Goal: Task Accomplishment & Management: Complete application form

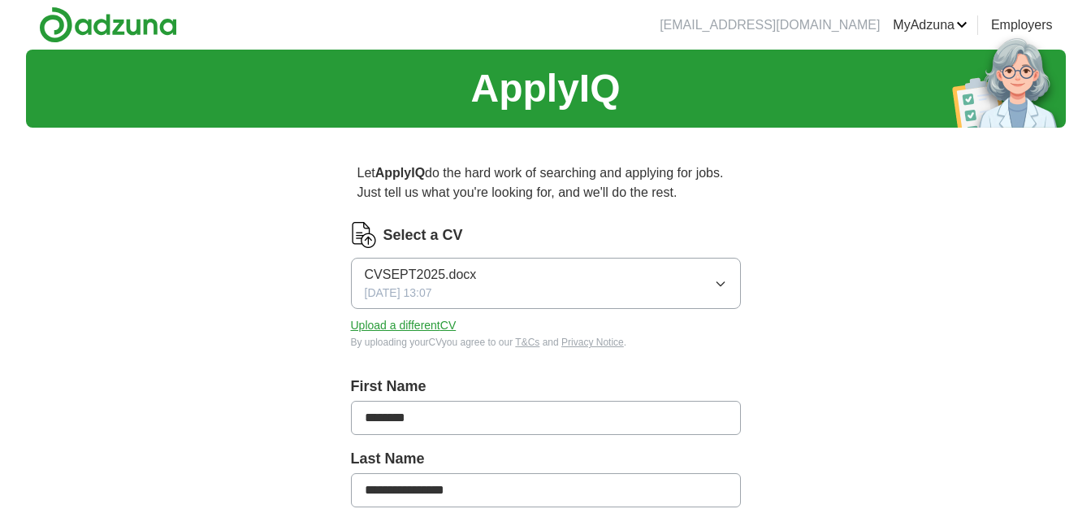
click at [718, 284] on icon "button" at bounding box center [719, 284] width 7 height 4
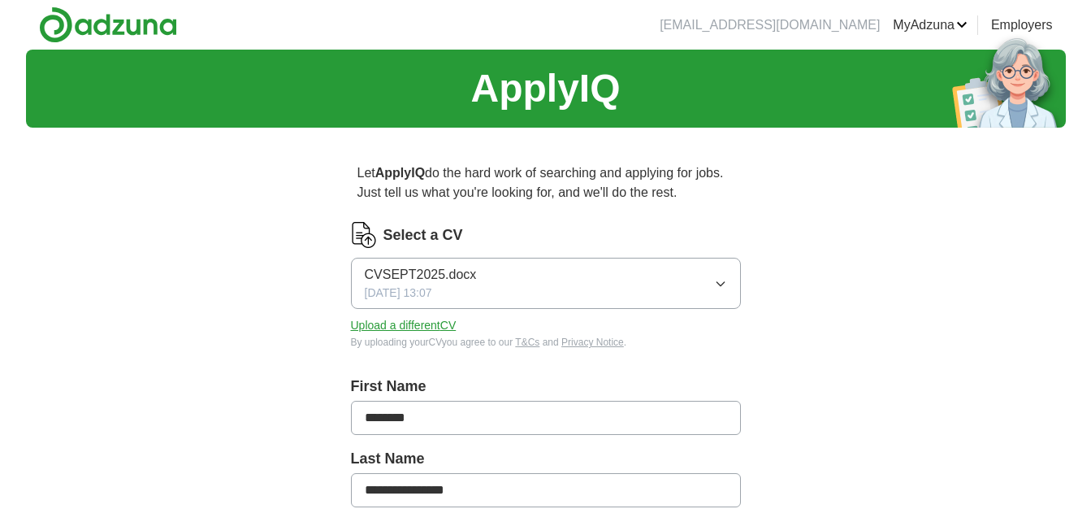
click at [406, 322] on button "Upload a different CV" at bounding box center [404, 325] width 106 height 17
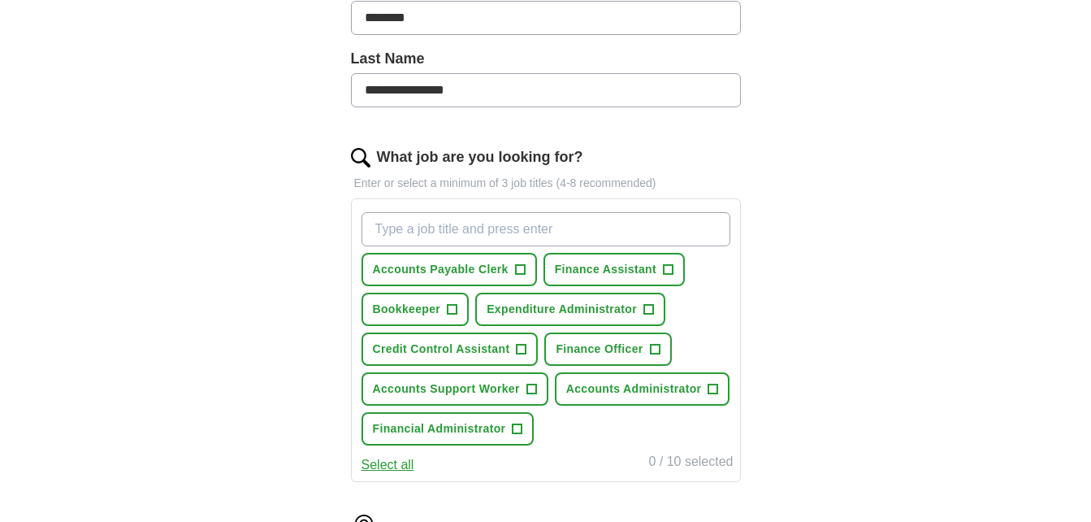
scroll to position [406, 0]
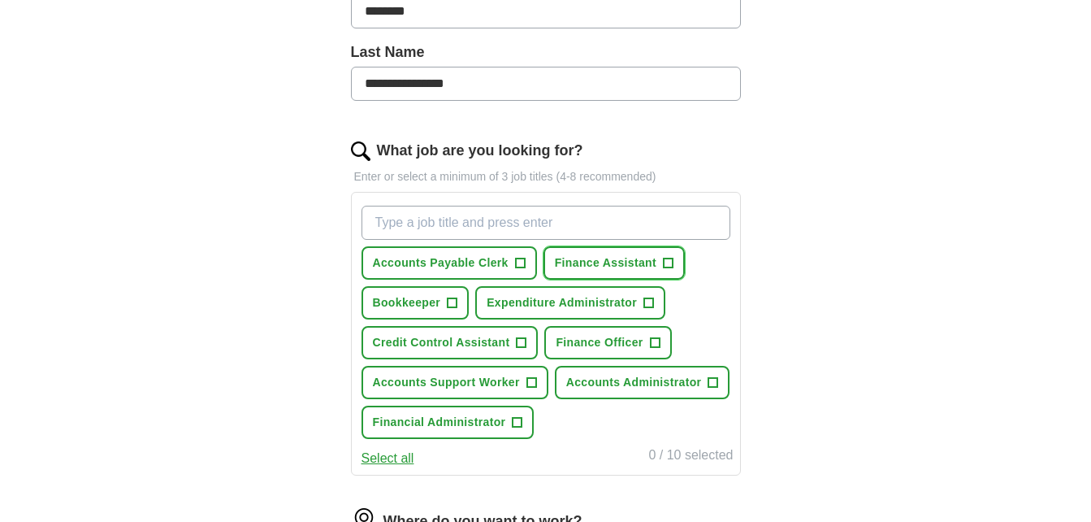
click at [668, 262] on span "+" at bounding box center [668, 263] width 10 height 13
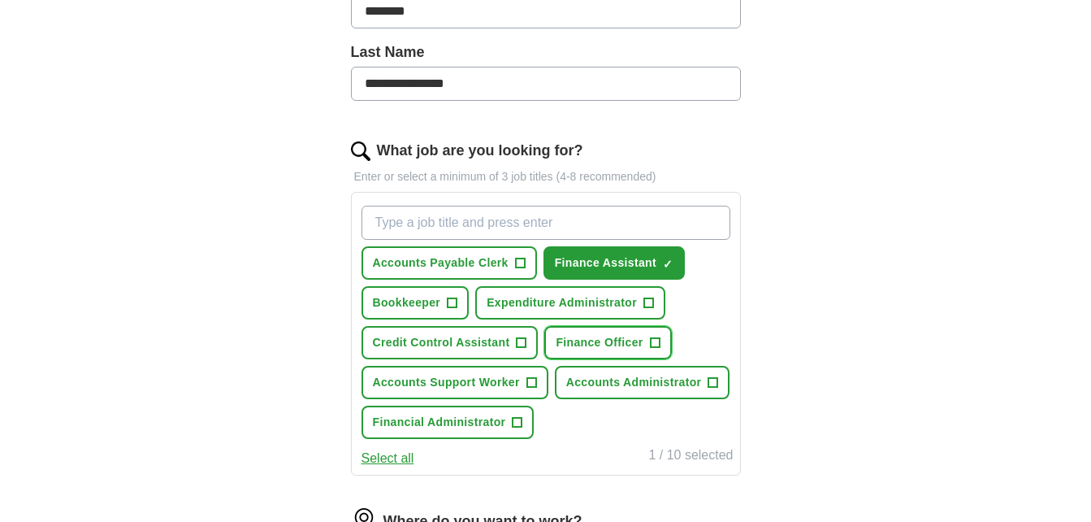
click at [651, 343] on span "+" at bounding box center [655, 342] width 10 height 13
click at [708, 383] on span "+" at bounding box center [713, 382] width 10 height 13
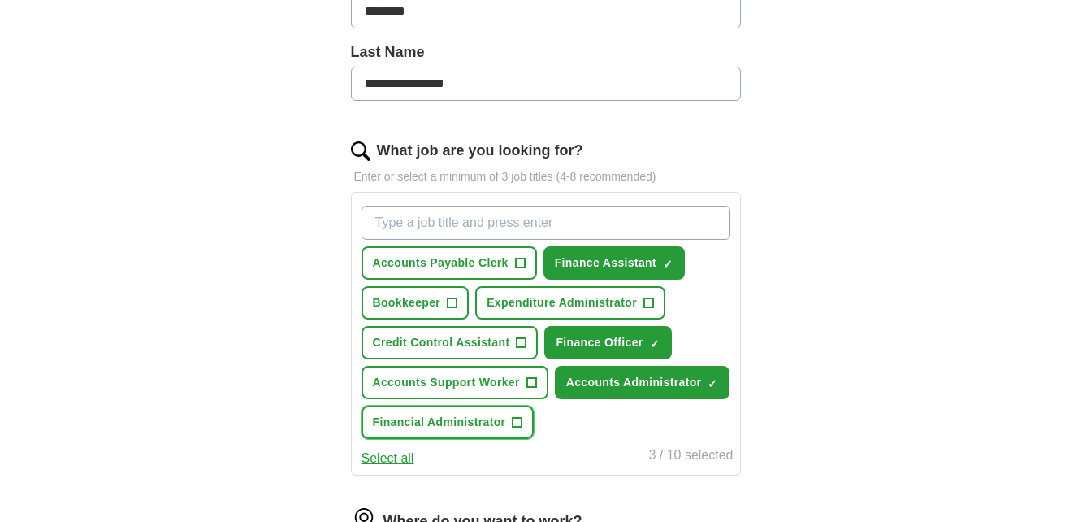
click at [510, 426] on button "Financial Administrator +" at bounding box center [447, 421] width 173 height 33
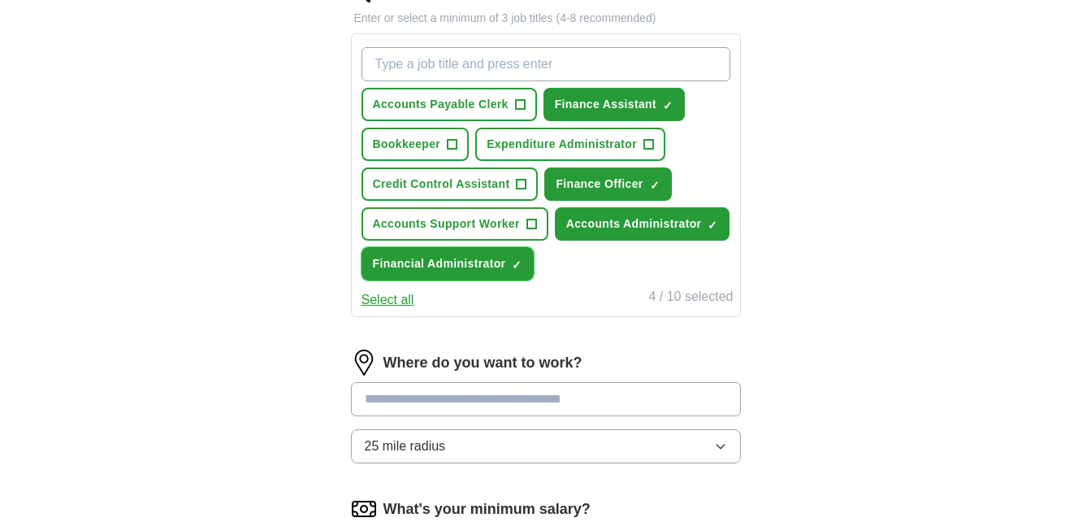
scroll to position [569, 0]
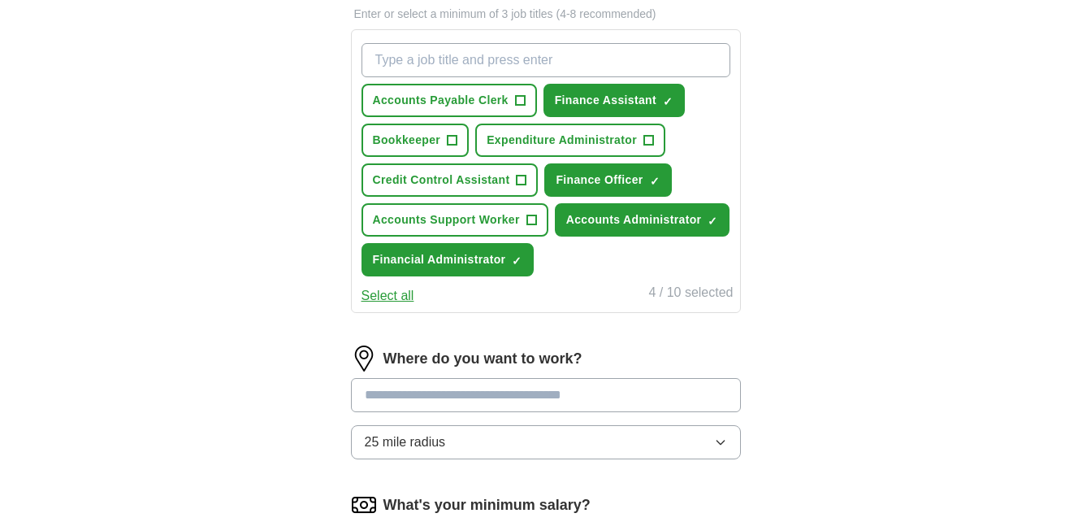
click at [382, 294] on button "Select all" at bounding box center [387, 295] width 53 height 19
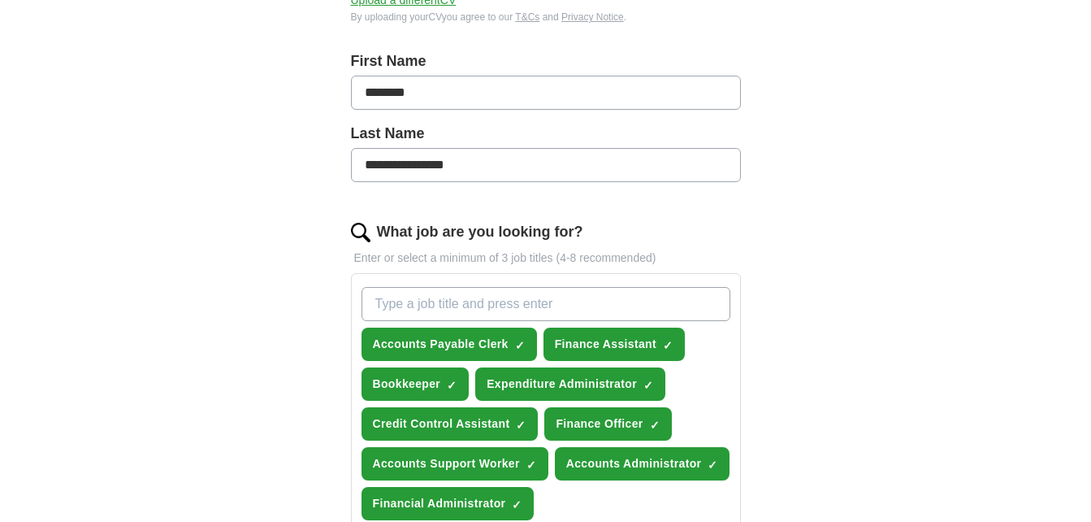
scroll to position [487, 0]
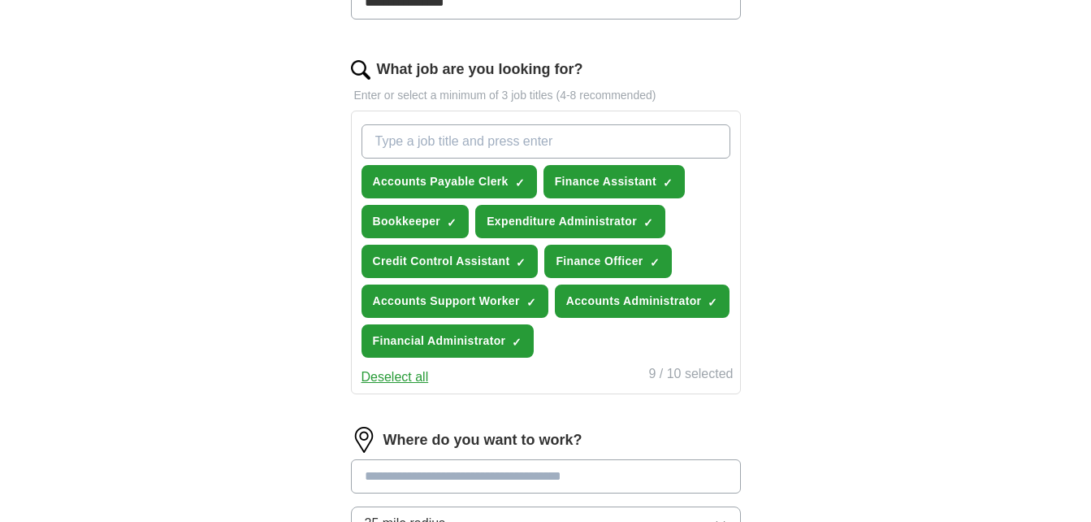
click at [409, 379] on button "Deselect all" at bounding box center [394, 376] width 67 height 19
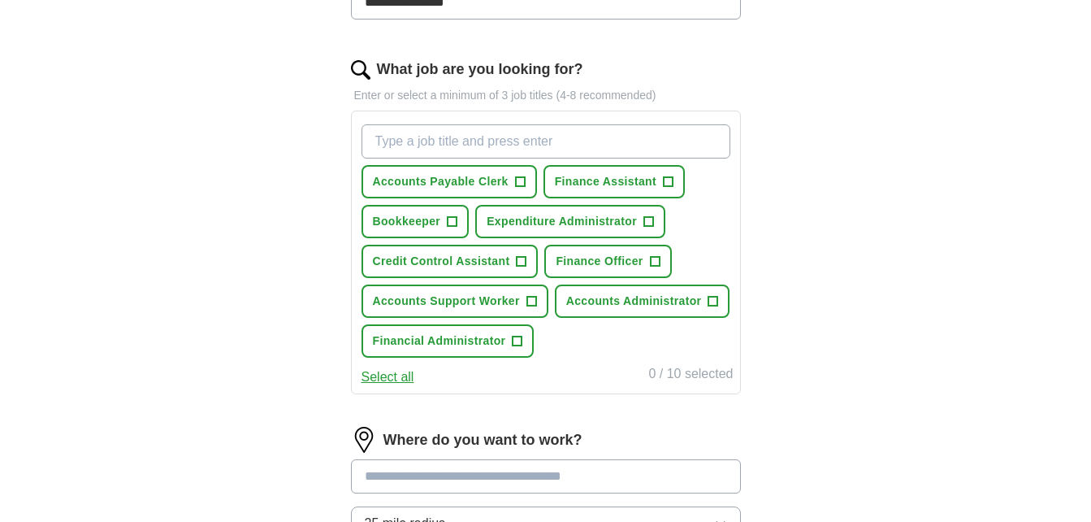
click at [423, 145] on input "What job are you looking for?" at bounding box center [545, 141] width 369 height 34
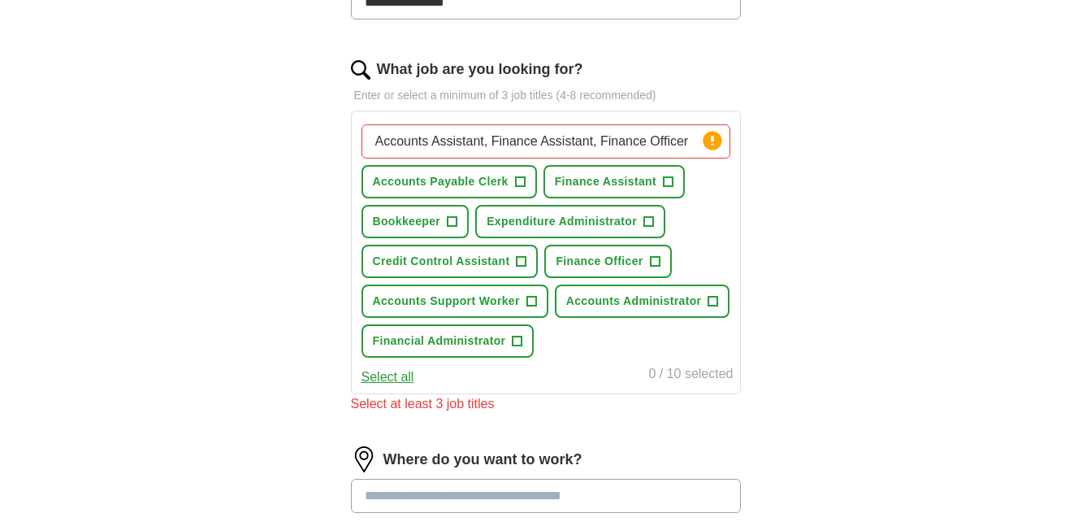
click at [555, 379] on div "Select all 0 / 10 selected" at bounding box center [545, 375] width 375 height 23
click at [716, 141] on circle at bounding box center [712, 140] width 19 height 19
click at [671, 182] on span "+" at bounding box center [668, 181] width 10 height 13
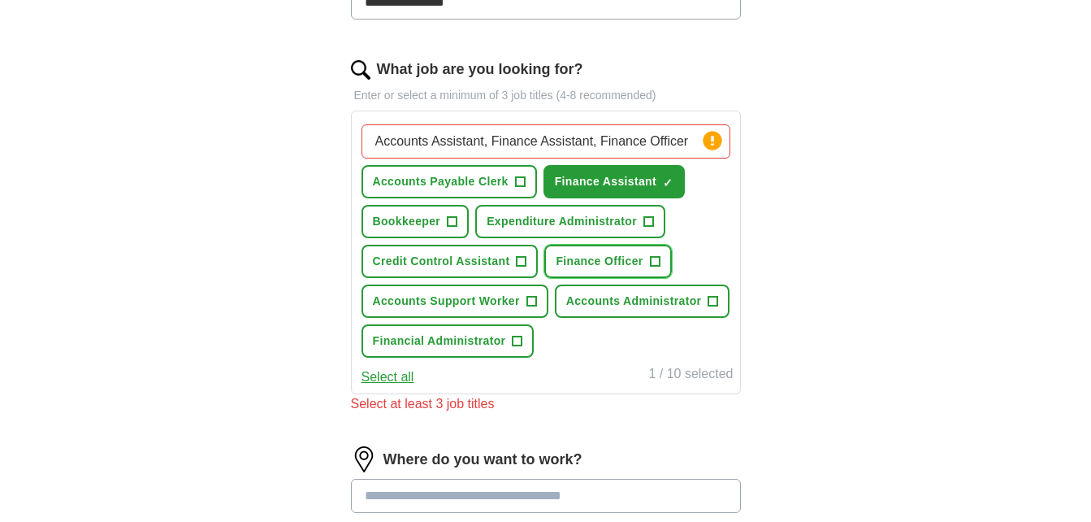
click at [660, 259] on span "+" at bounding box center [655, 261] width 10 height 13
click at [712, 298] on span "+" at bounding box center [713, 301] width 10 height 13
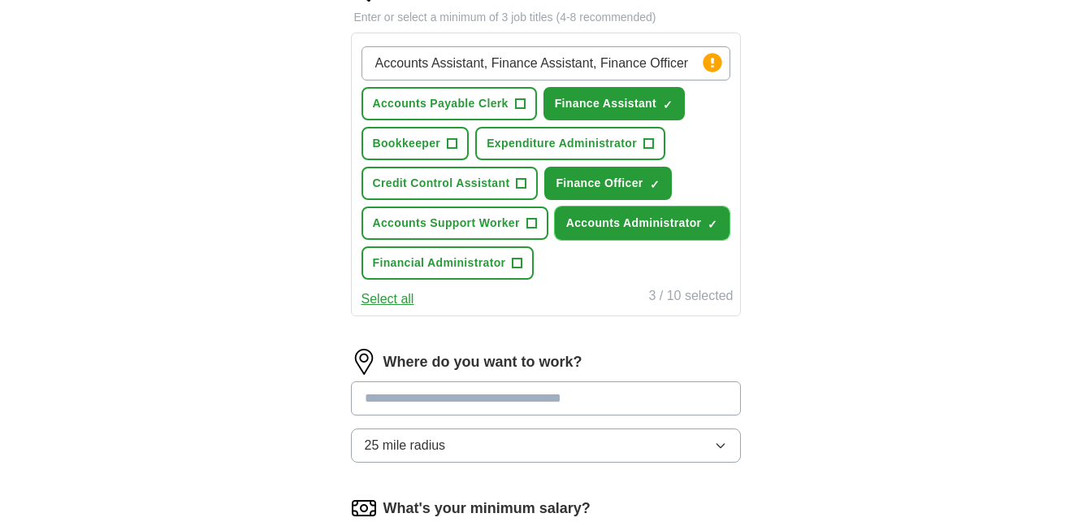
scroll to position [406, 0]
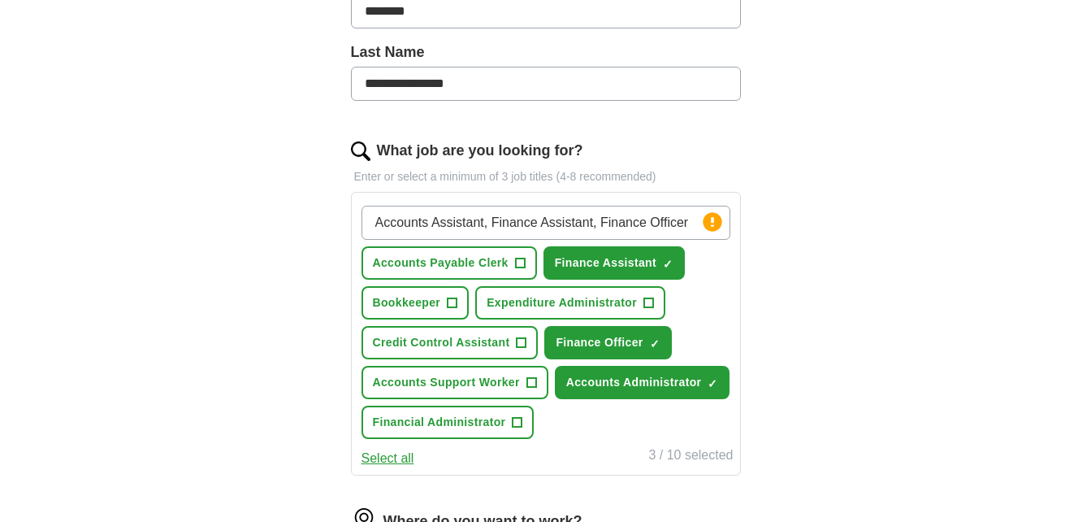
drag, startPoint x: 685, startPoint y: 220, endPoint x: 115, endPoint y: 184, distance: 570.6
click at [131, 189] on div "**********" at bounding box center [546, 275] width 1040 height 1265
type input "r"
click at [386, 219] on input "r" at bounding box center [545, 223] width 369 height 34
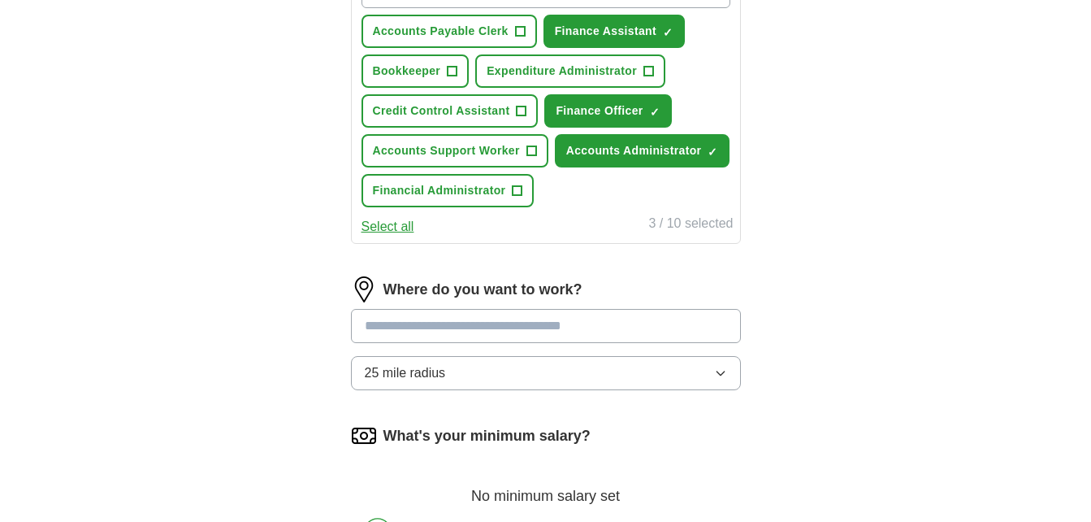
scroll to position [650, 0]
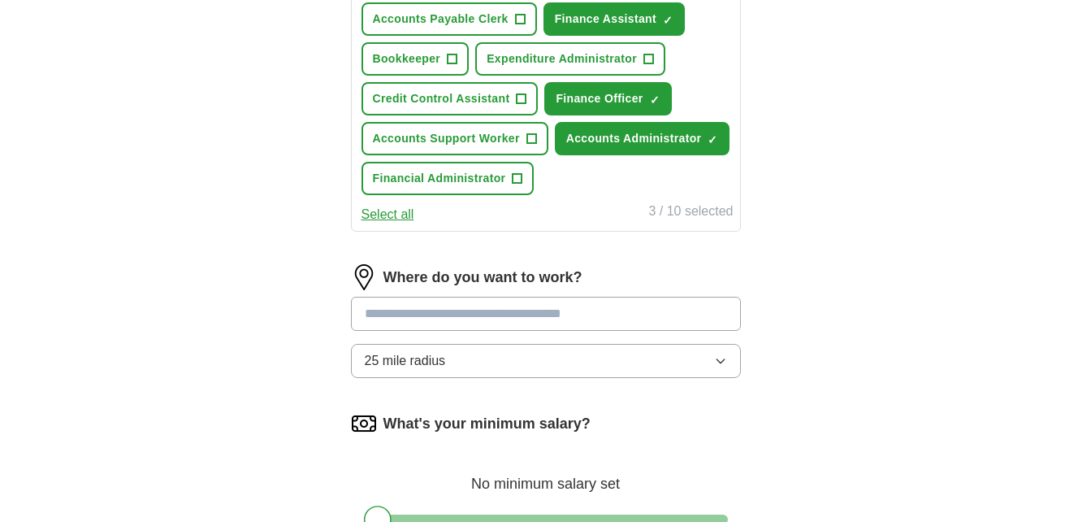
click at [431, 316] on input at bounding box center [546, 313] width 390 height 34
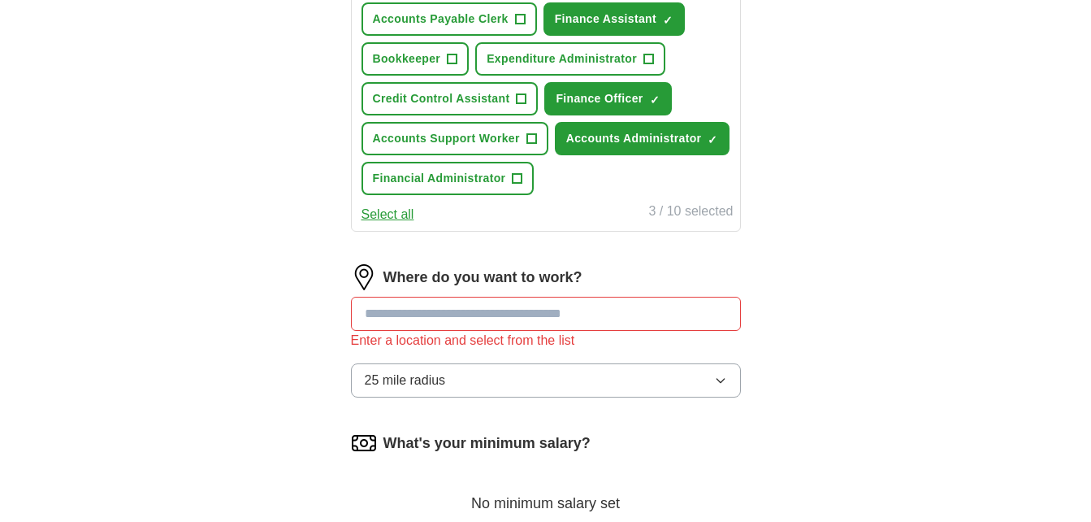
click at [721, 357] on div "Where do you want to work? Enter a location and select from the list 25 mile ra…" at bounding box center [546, 337] width 390 height 146
click at [418, 316] on input at bounding box center [546, 313] width 390 height 34
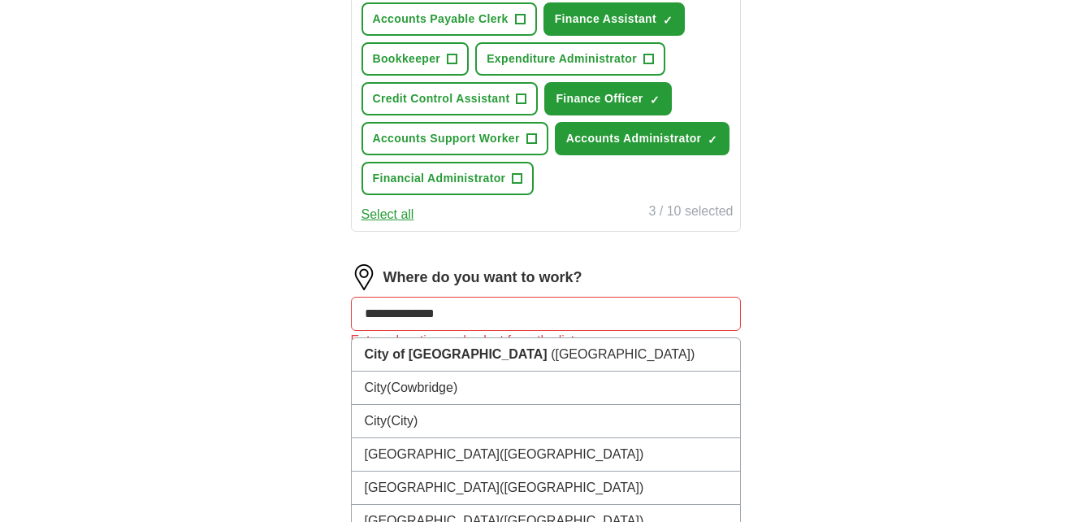
type input "**********"
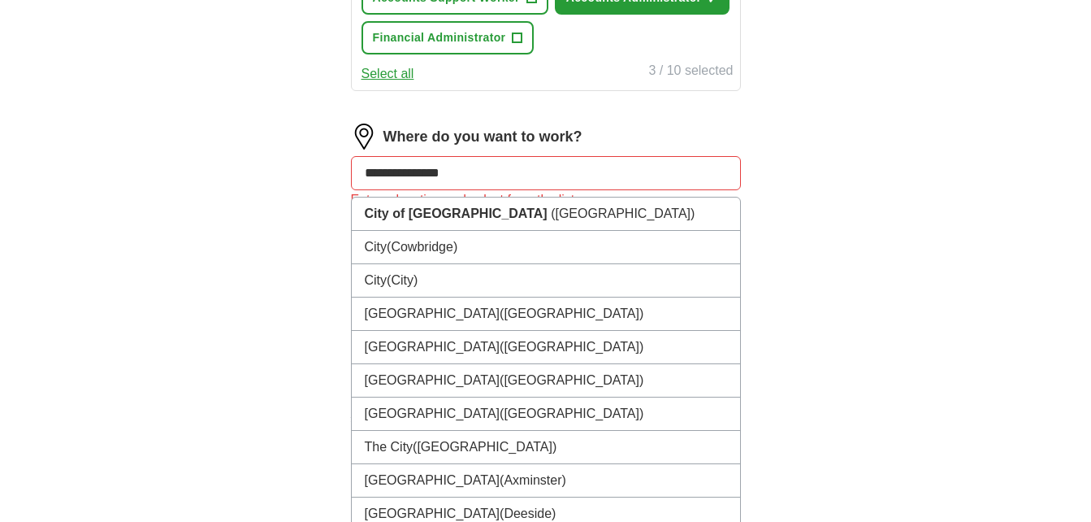
scroll to position [812, 0]
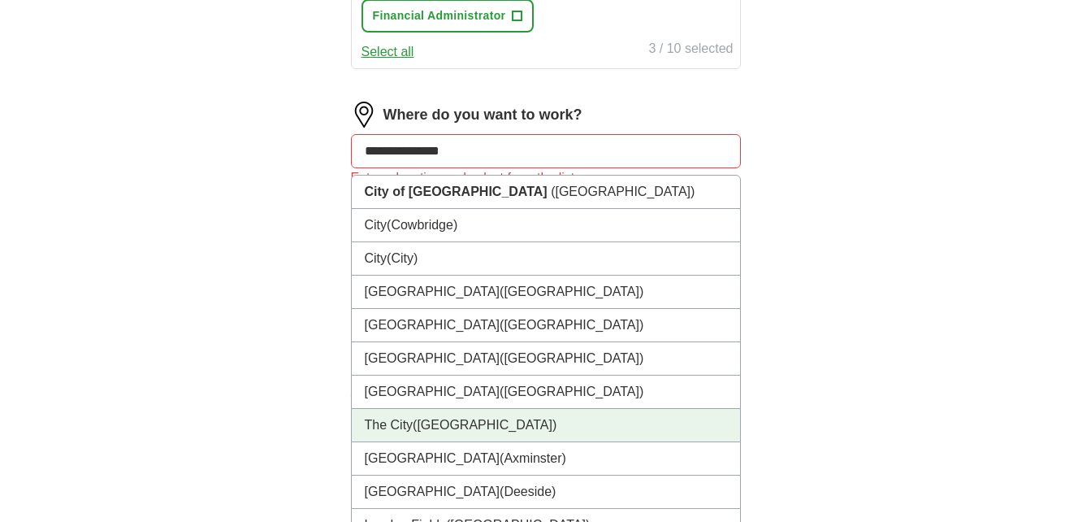
click at [449, 424] on span "([GEOGRAPHIC_DATA])" at bounding box center [485, 425] width 144 height 14
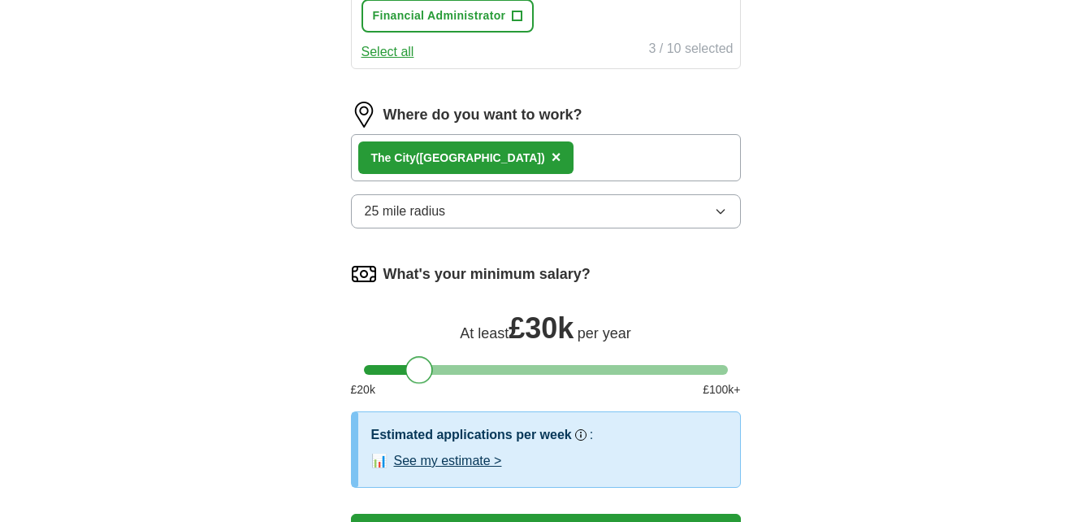
drag, startPoint x: 376, startPoint y: 375, endPoint x: 420, endPoint y: 382, distance: 44.3
click at [420, 382] on div at bounding box center [419, 370] width 28 height 28
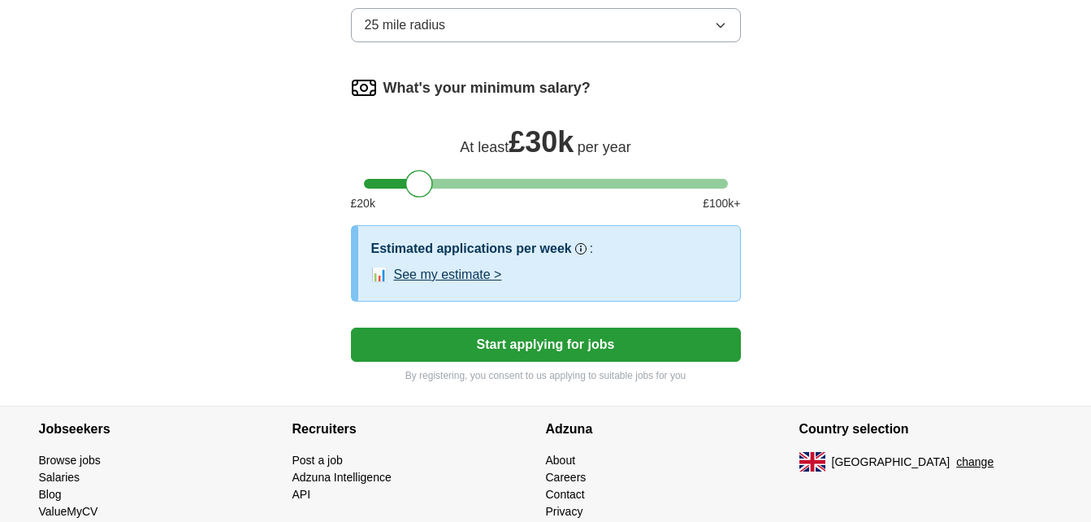
scroll to position [1056, 0]
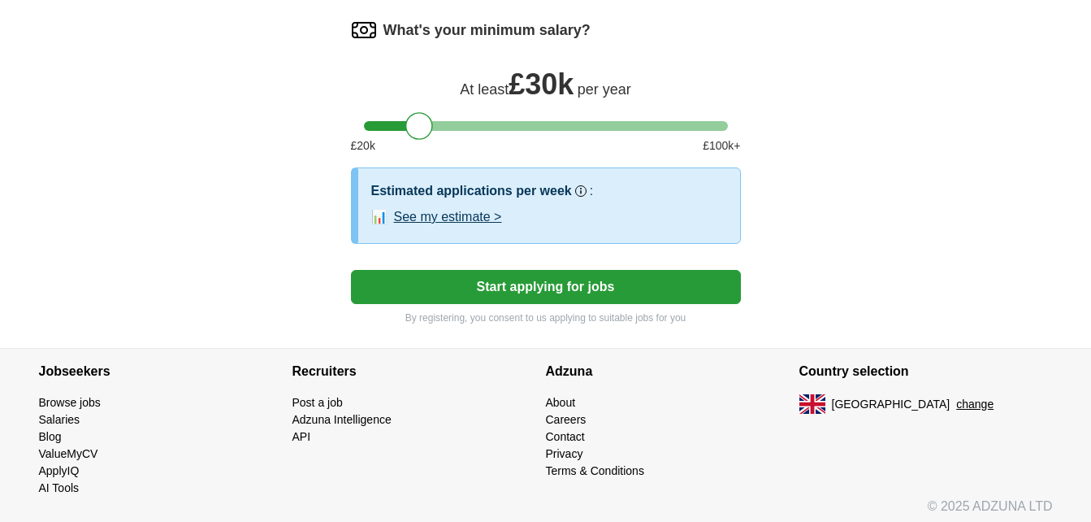
click at [576, 287] on button "Start applying for jobs" at bounding box center [546, 287] width 390 height 34
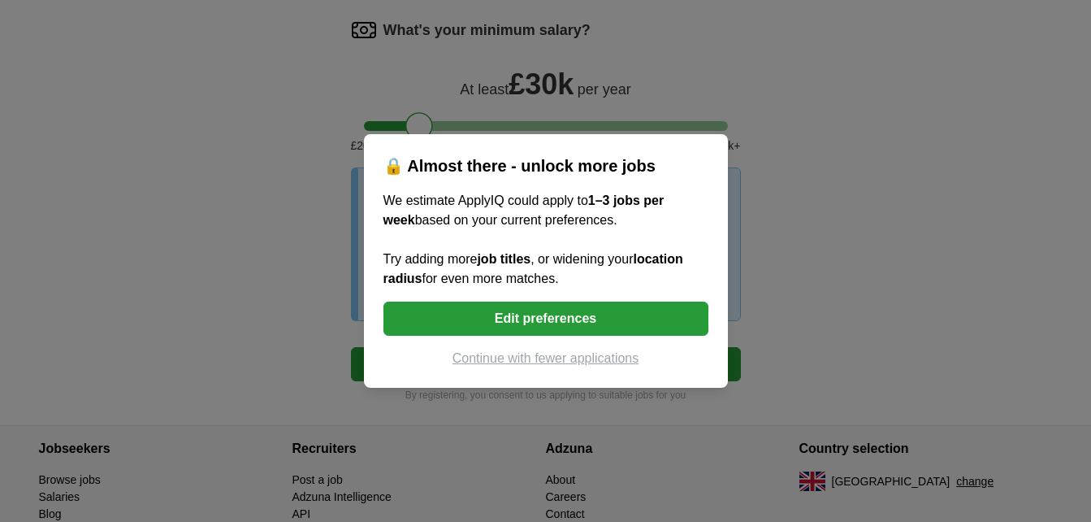
click at [569, 322] on button "Edit preferences" at bounding box center [545, 318] width 325 height 34
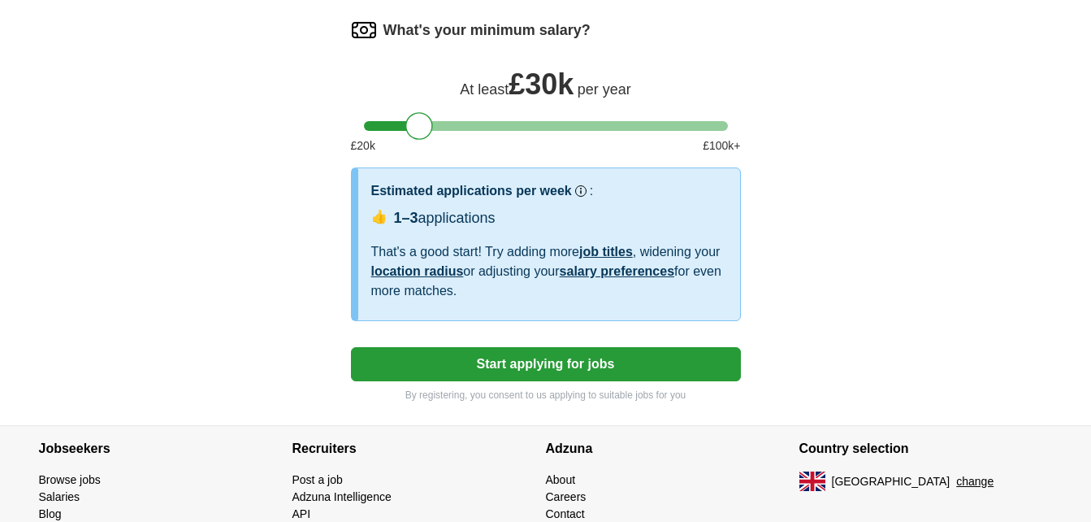
click at [556, 366] on button "Start applying for jobs" at bounding box center [546, 364] width 390 height 34
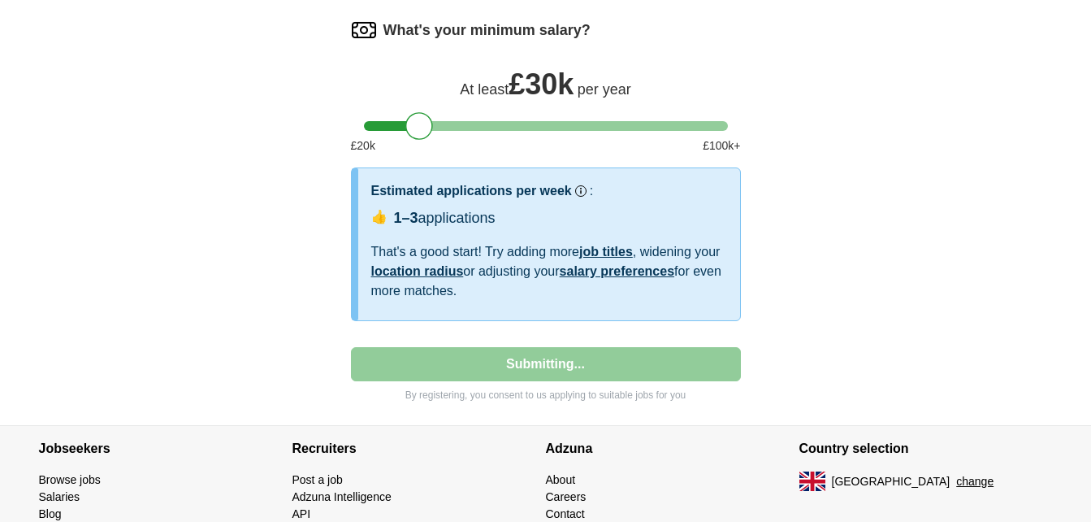
select select "**"
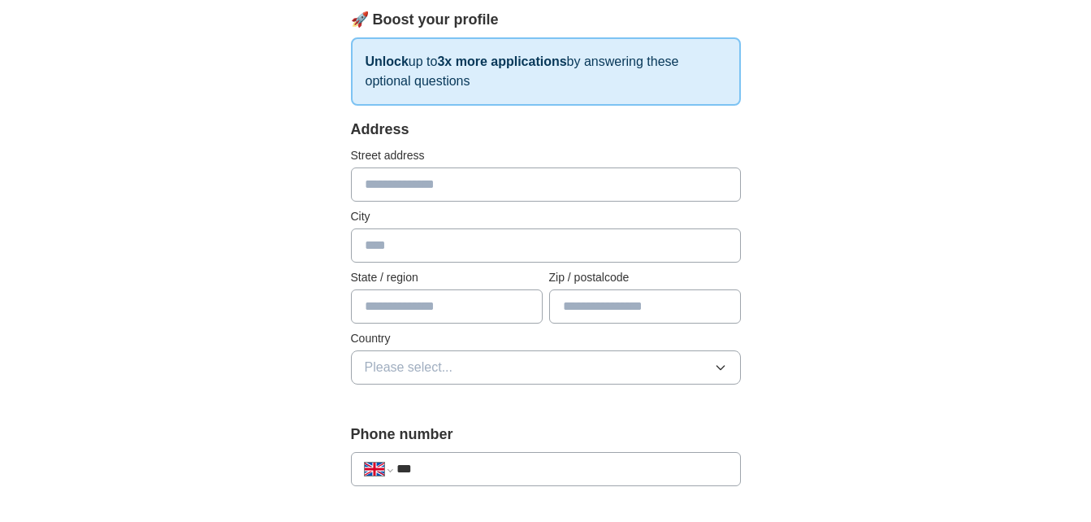
scroll to position [244, 0]
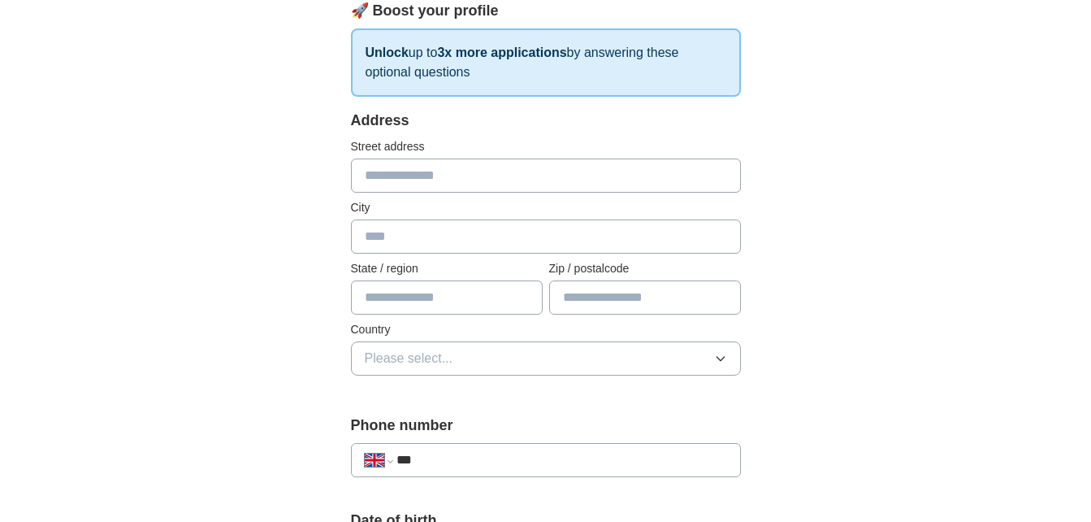
click at [405, 173] on input "text" at bounding box center [546, 175] width 390 height 34
type input "**********"
type input "********"
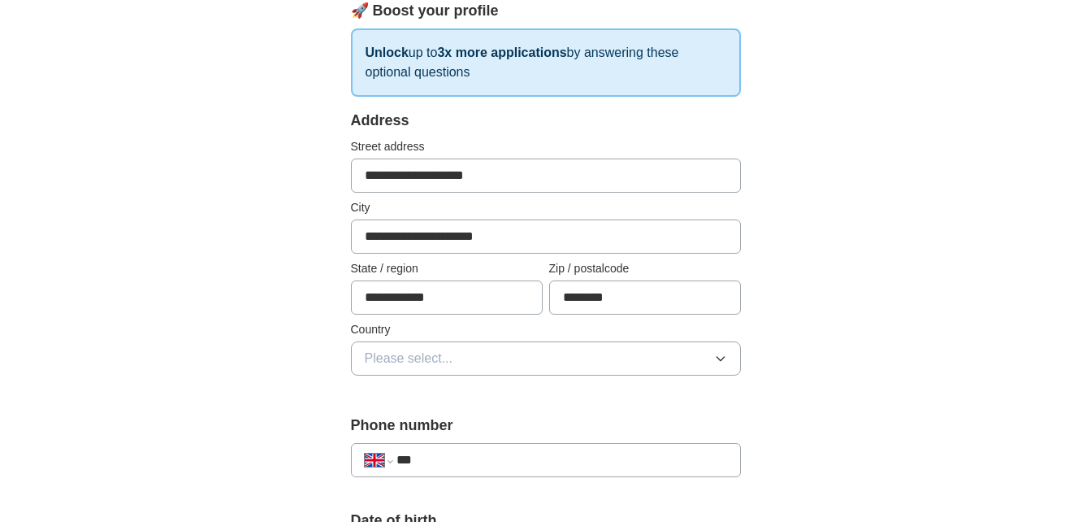
type input "**********"
click at [721, 354] on icon "button" at bounding box center [720, 358] width 13 height 13
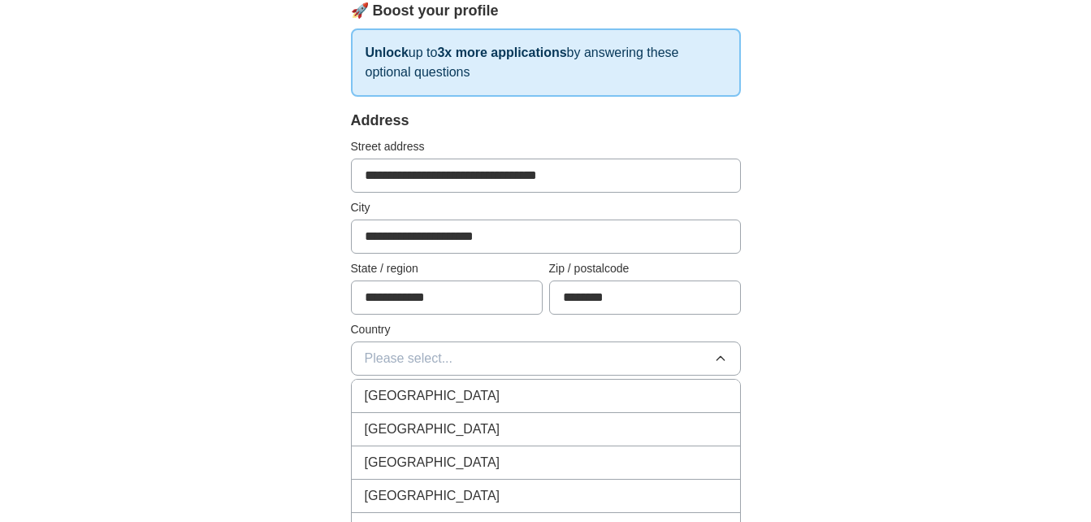
click at [420, 385] on li "[GEOGRAPHIC_DATA]" at bounding box center [546, 395] width 388 height 33
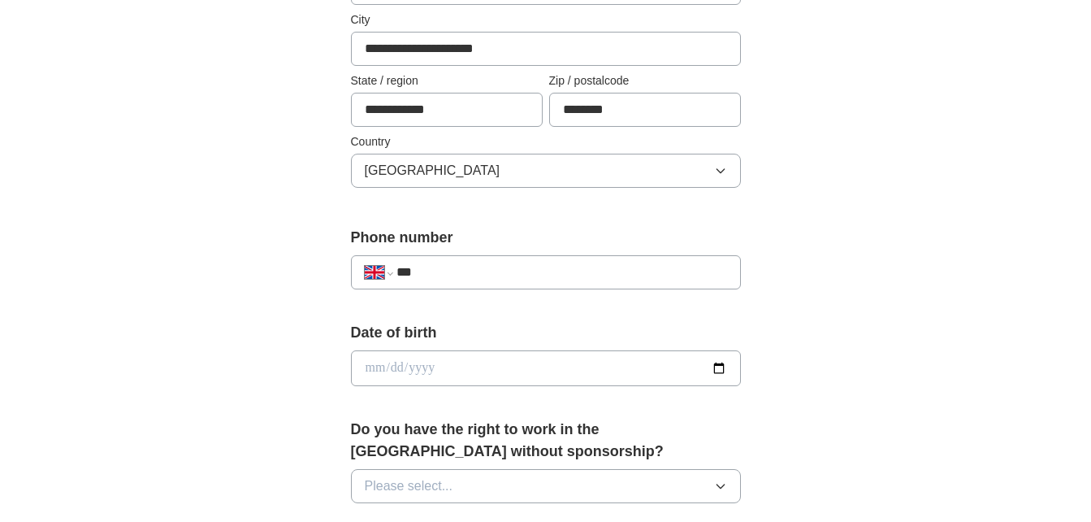
scroll to position [487, 0]
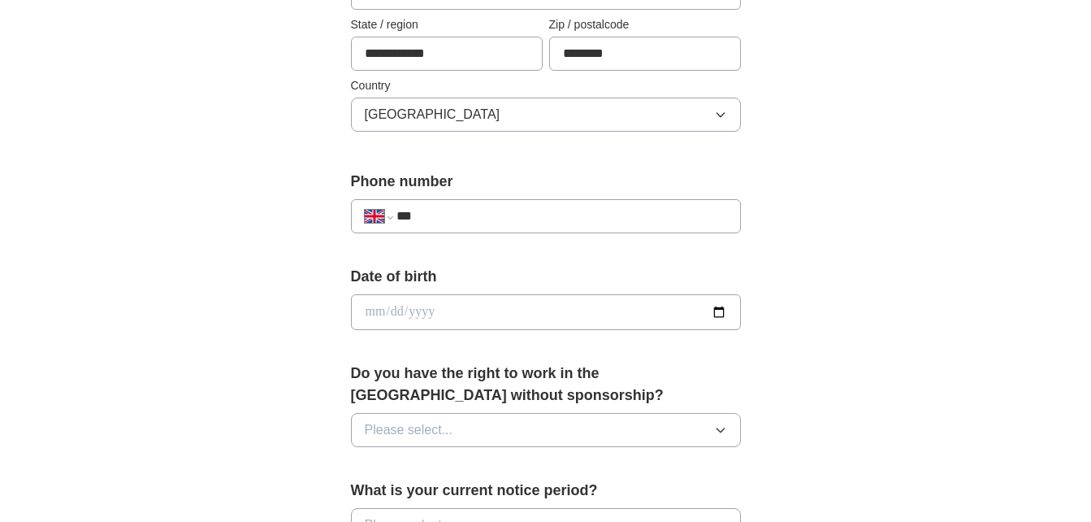
click at [437, 225] on input "***" at bounding box center [561, 215] width 330 height 19
type input "**********"
click at [376, 314] on input "date" at bounding box center [546, 312] width 390 height 36
type input "**********"
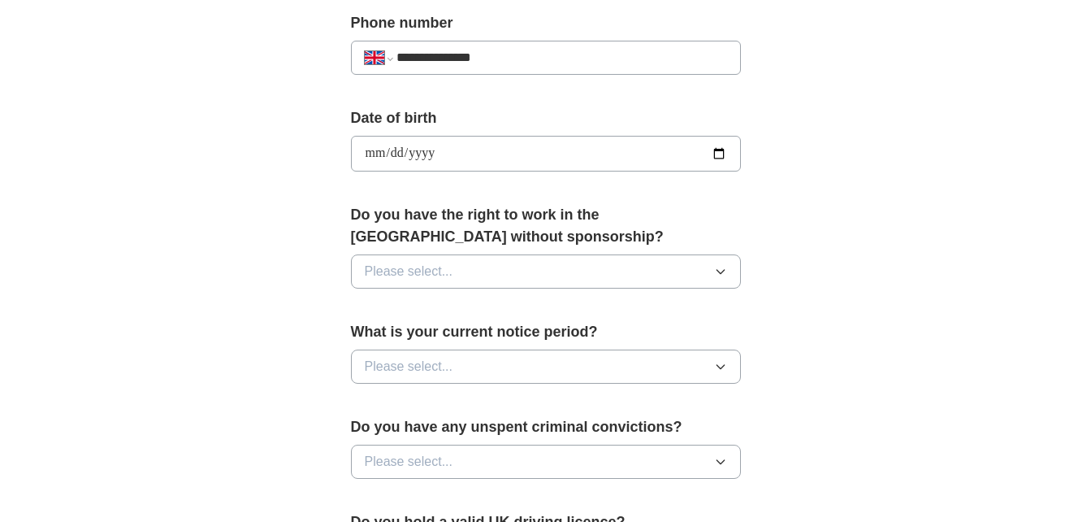
scroll to position [650, 0]
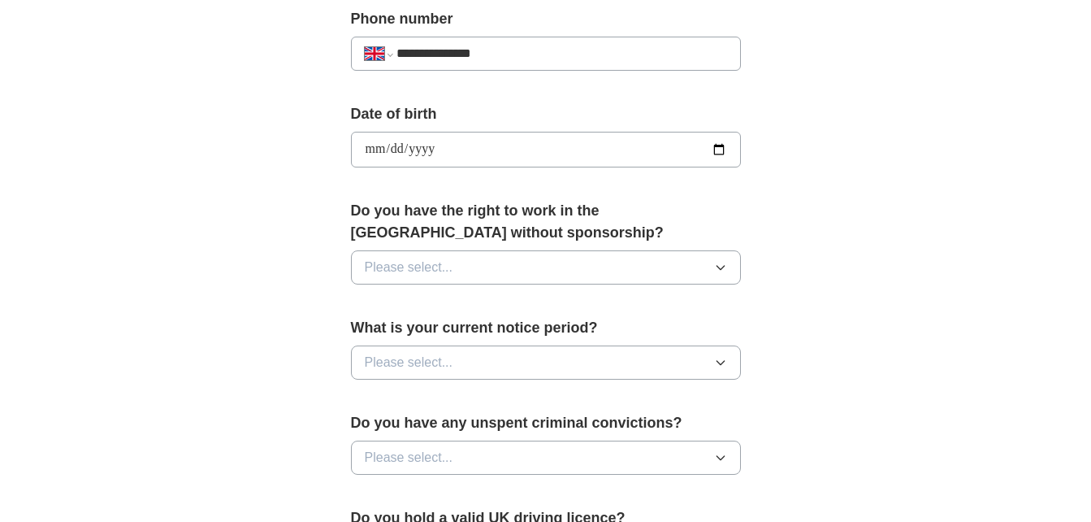
click at [801, 232] on div "**********" at bounding box center [546, 174] width 520 height 1366
click at [717, 262] on icon "button" at bounding box center [720, 267] width 13 height 13
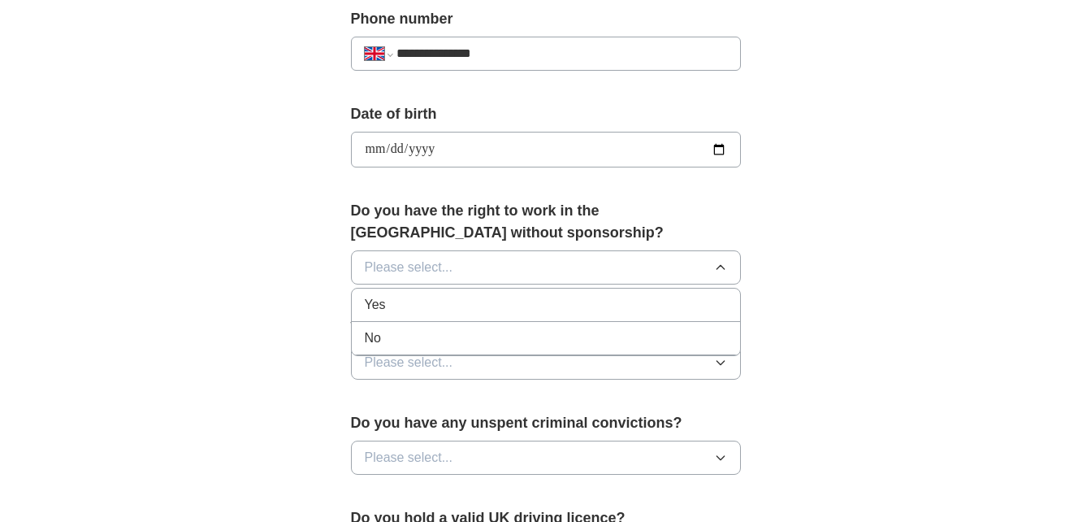
click at [381, 335] on div "No" at bounding box center [546, 337] width 362 height 19
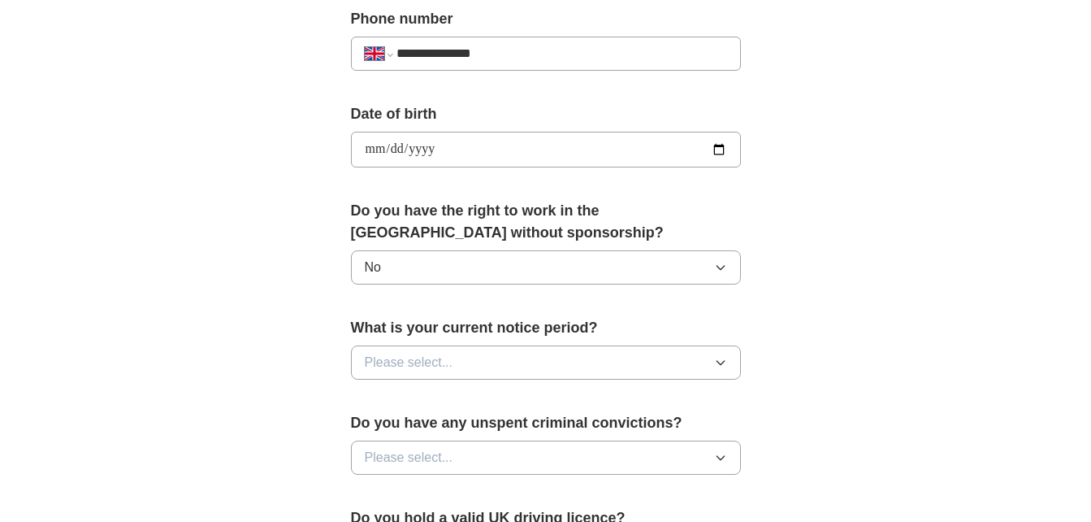
click at [722, 357] on icon "button" at bounding box center [720, 362] width 13 height 13
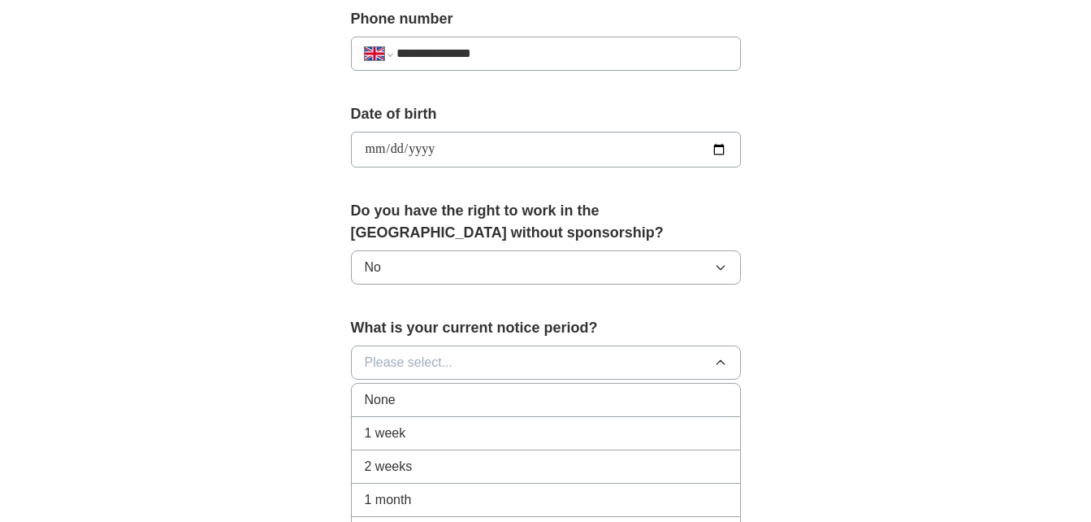
drag, startPoint x: 400, startPoint y: 462, endPoint x: 451, endPoint y: 435, distance: 57.4
click at [399, 462] on span "2 weeks" at bounding box center [389, 466] width 48 height 19
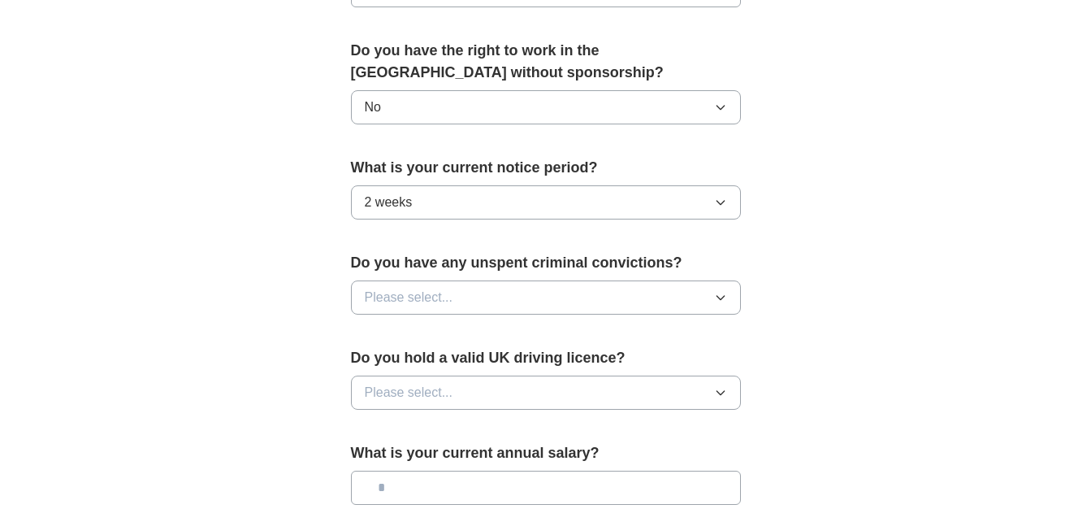
scroll to position [812, 0]
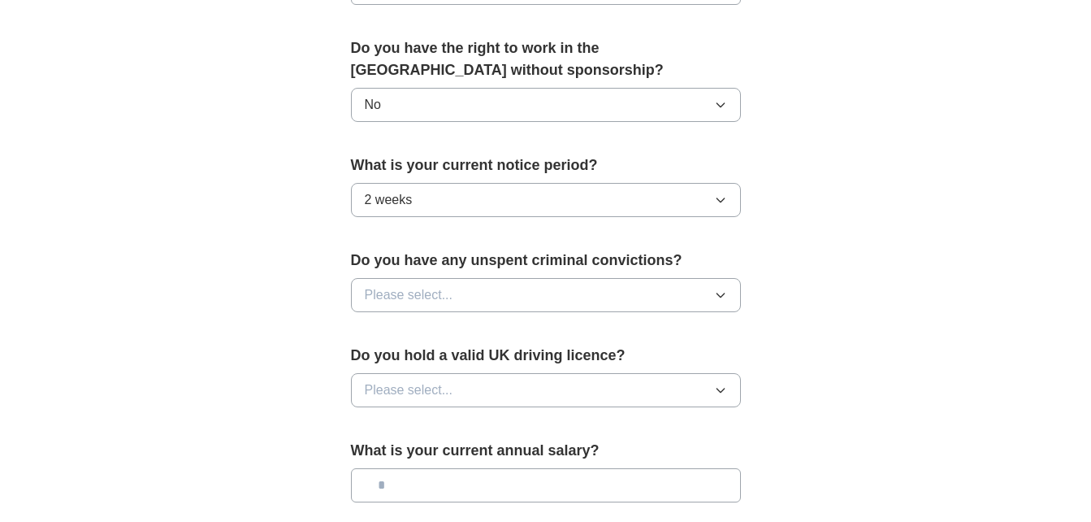
click at [713, 287] on button "Please select..." at bounding box center [546, 295] width 390 height 34
click at [374, 365] on span "No" at bounding box center [373, 365] width 16 height 19
click at [712, 388] on button "Please select..." at bounding box center [546, 390] width 390 height 34
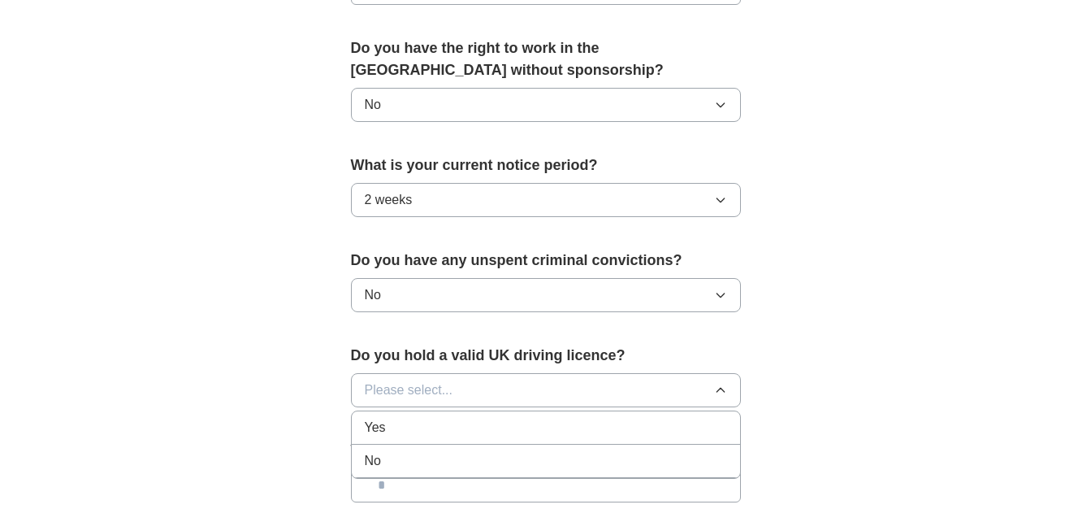
click at [371, 465] on span "No" at bounding box center [373, 460] width 16 height 19
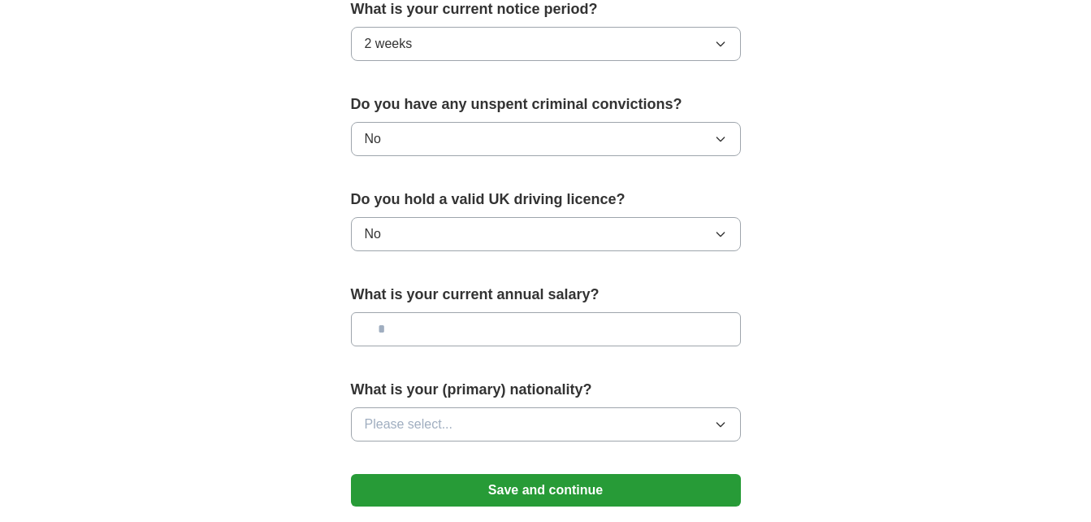
scroll to position [975, 0]
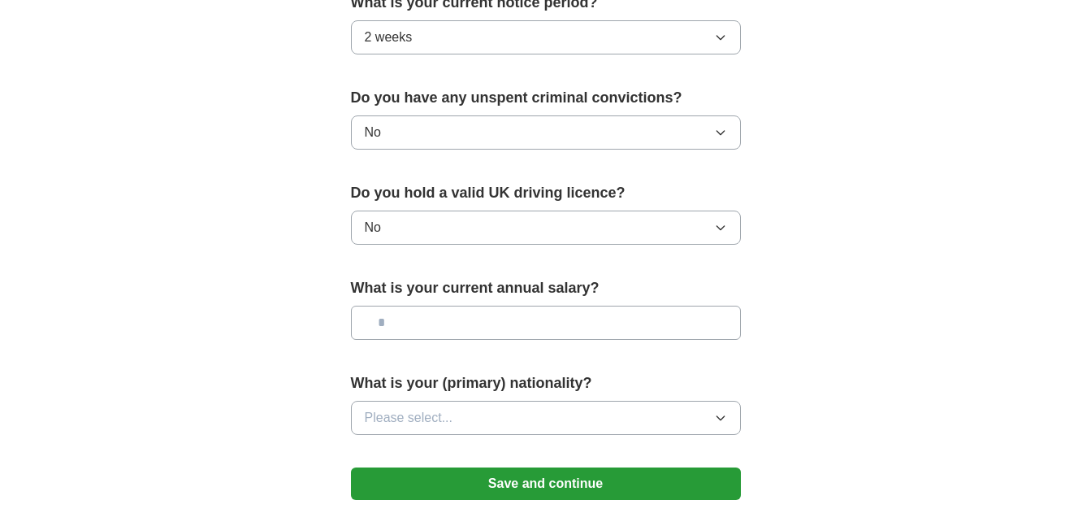
drag, startPoint x: 405, startPoint y: 323, endPoint x: 632, endPoint y: 322, distance: 226.6
click at [405, 322] on input "text" at bounding box center [546, 322] width 390 height 34
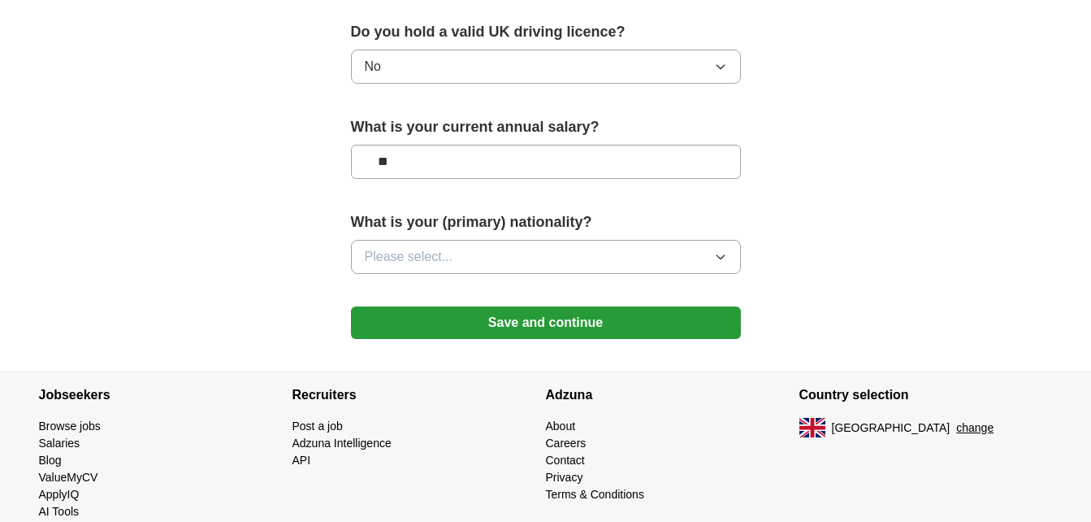
scroll to position [1137, 0]
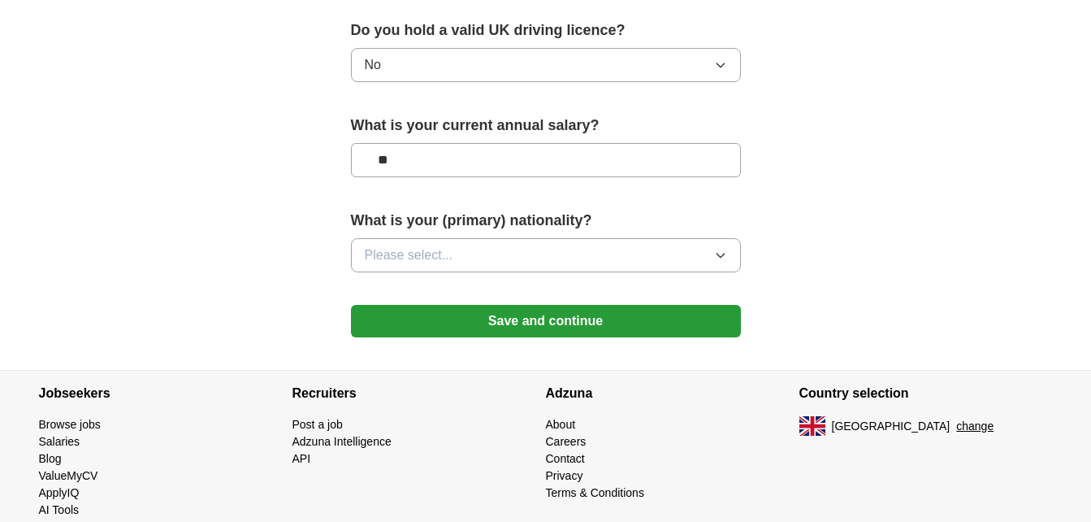
type input "**"
click at [721, 260] on icon "button" at bounding box center [720, 255] width 13 height 13
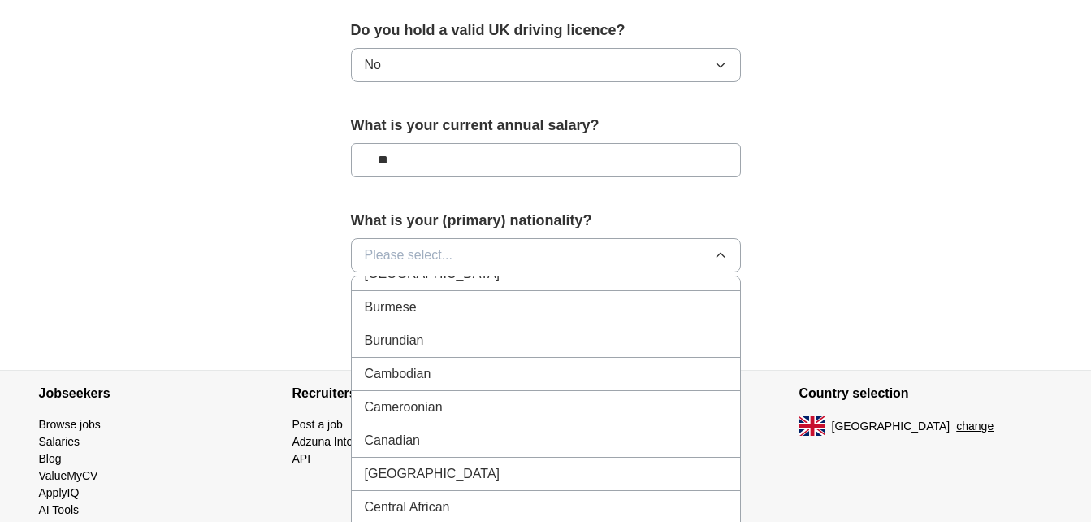
scroll to position [743, 0]
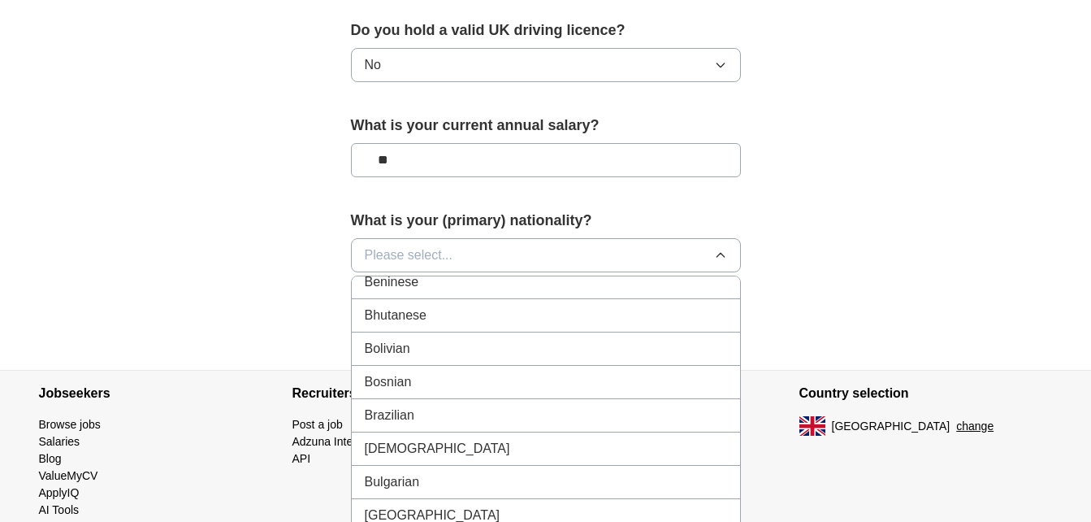
click at [406, 246] on span "Please select..." at bounding box center [409, 254] width 89 height 19
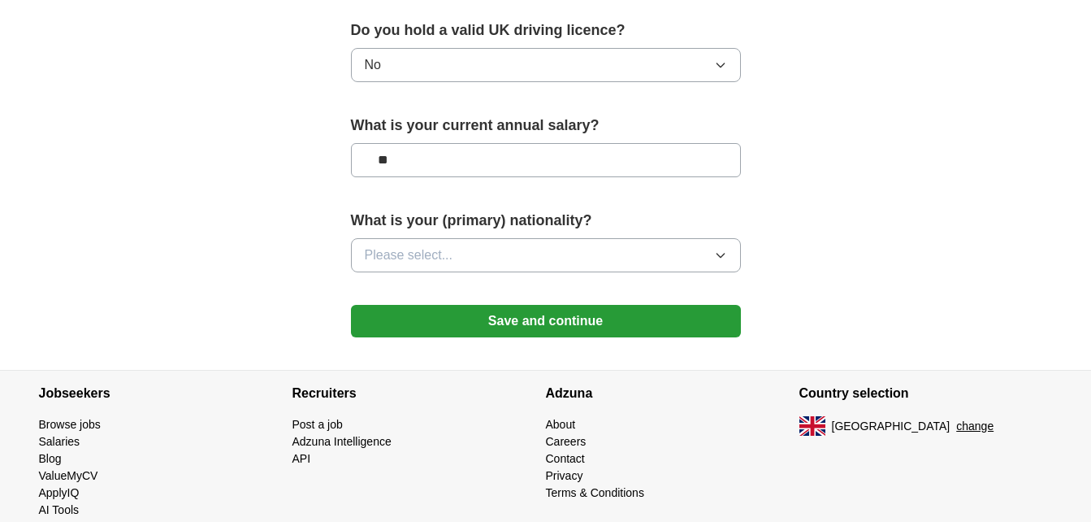
click at [380, 255] on span "Please select..." at bounding box center [409, 254] width 89 height 19
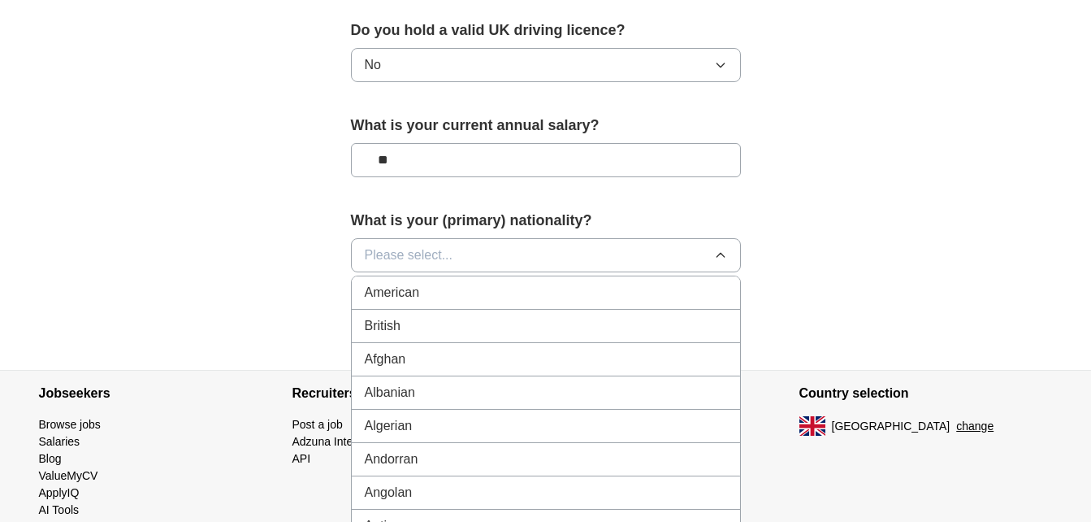
click at [399, 331] on span "British" at bounding box center [383, 325] width 36 height 19
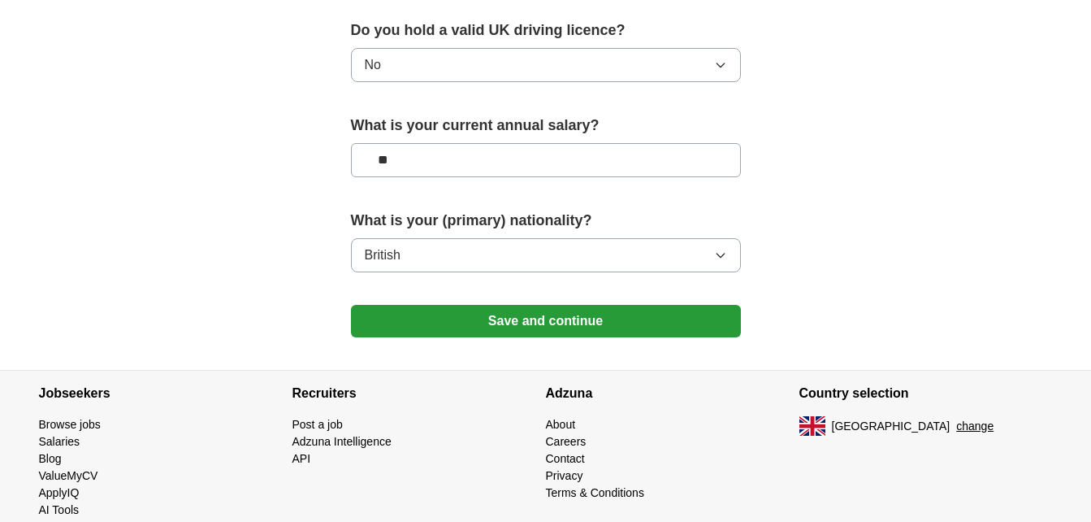
click at [543, 321] on button "Save and continue" at bounding box center [546, 321] width 390 height 32
